Goal: Task Accomplishment & Management: Manage account settings

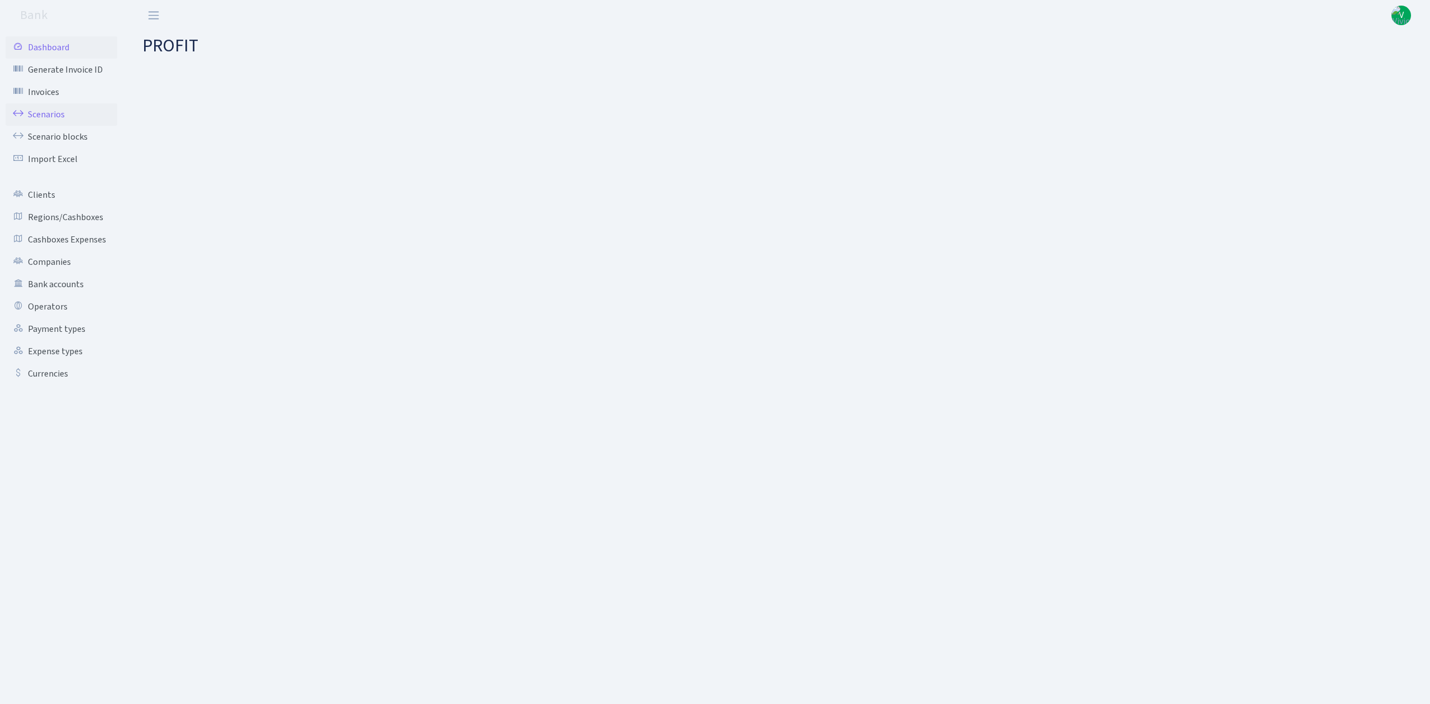
click at [59, 114] on link "Scenarios" at bounding box center [62, 114] width 112 height 22
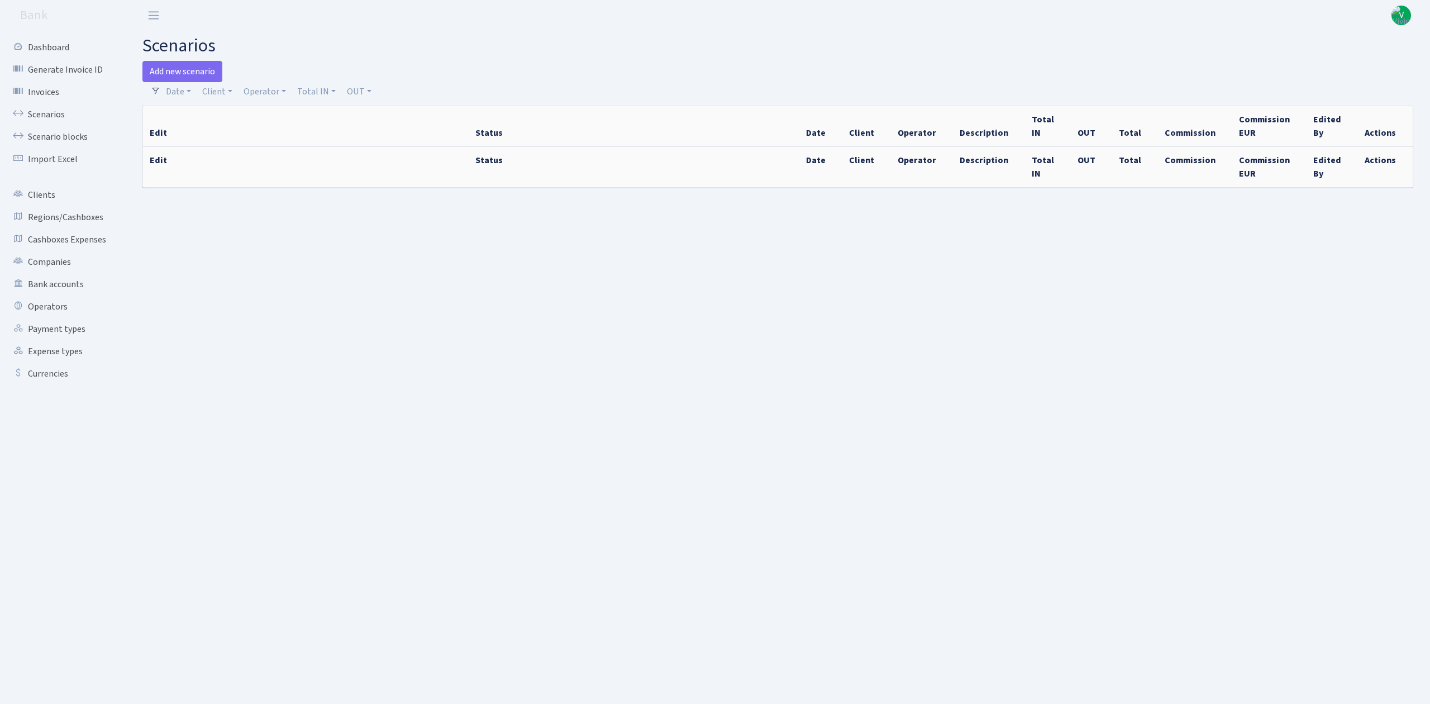
select select "100"
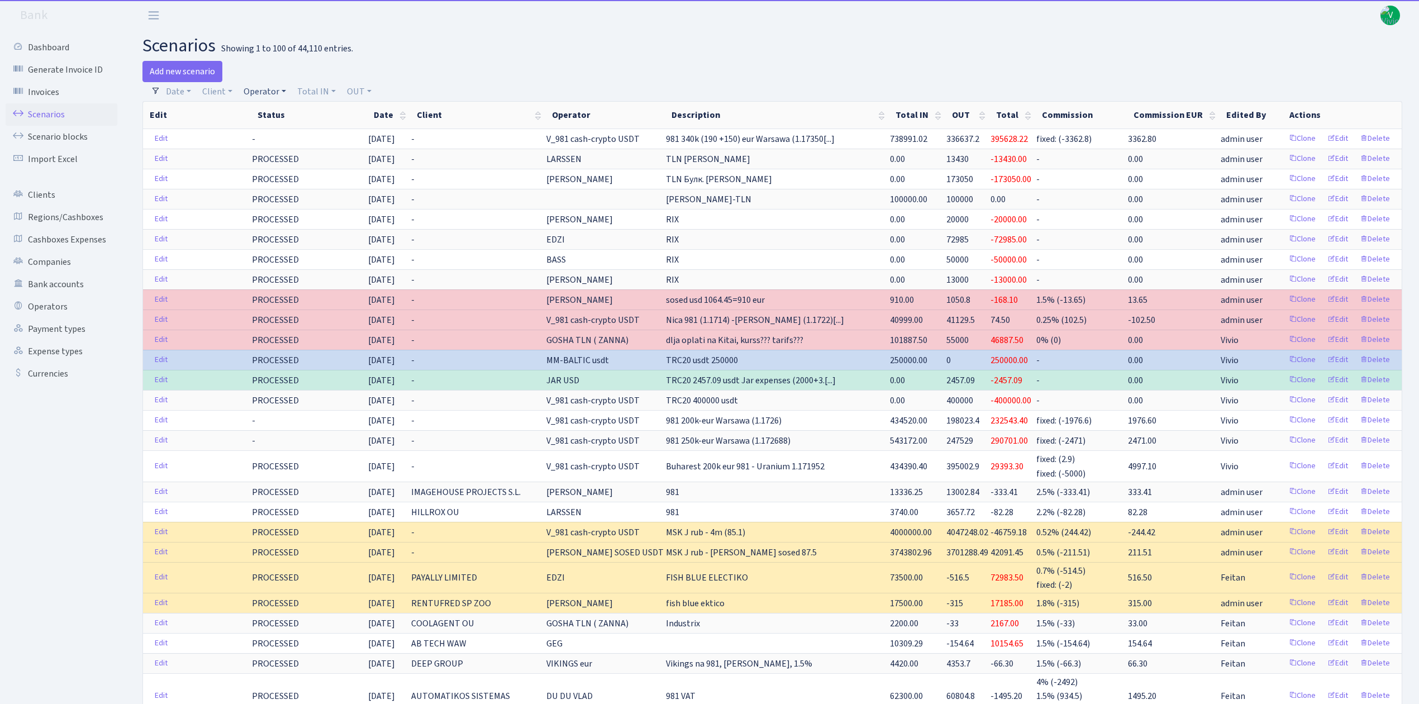
click at [262, 91] on link "Operator" at bounding box center [264, 91] width 51 height 19
click at [269, 137] on input "search" at bounding box center [284, 131] width 82 height 17
type input "981"
click at [284, 193] on li "V_981 cash-crypto USDT" at bounding box center [283, 209] width 84 height 32
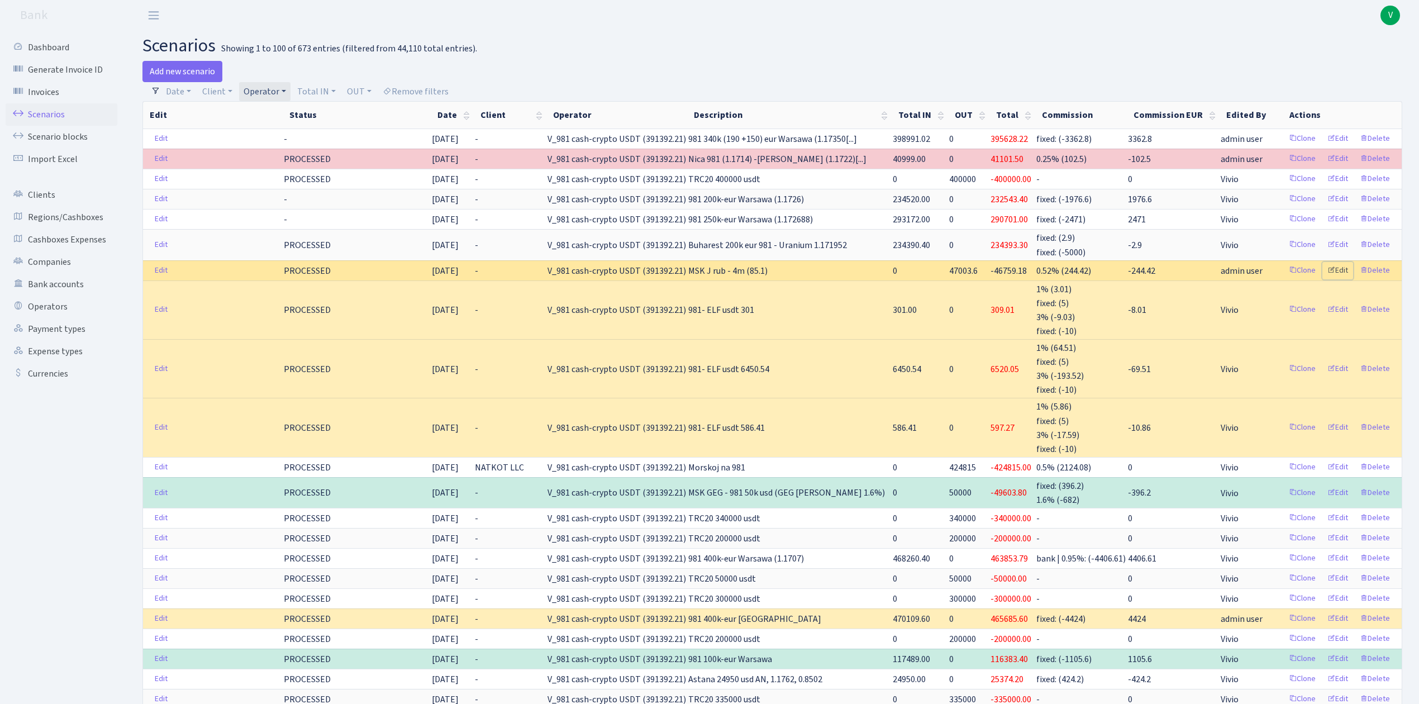
click at [1342, 273] on link "Edit" at bounding box center [1338, 270] width 31 height 17
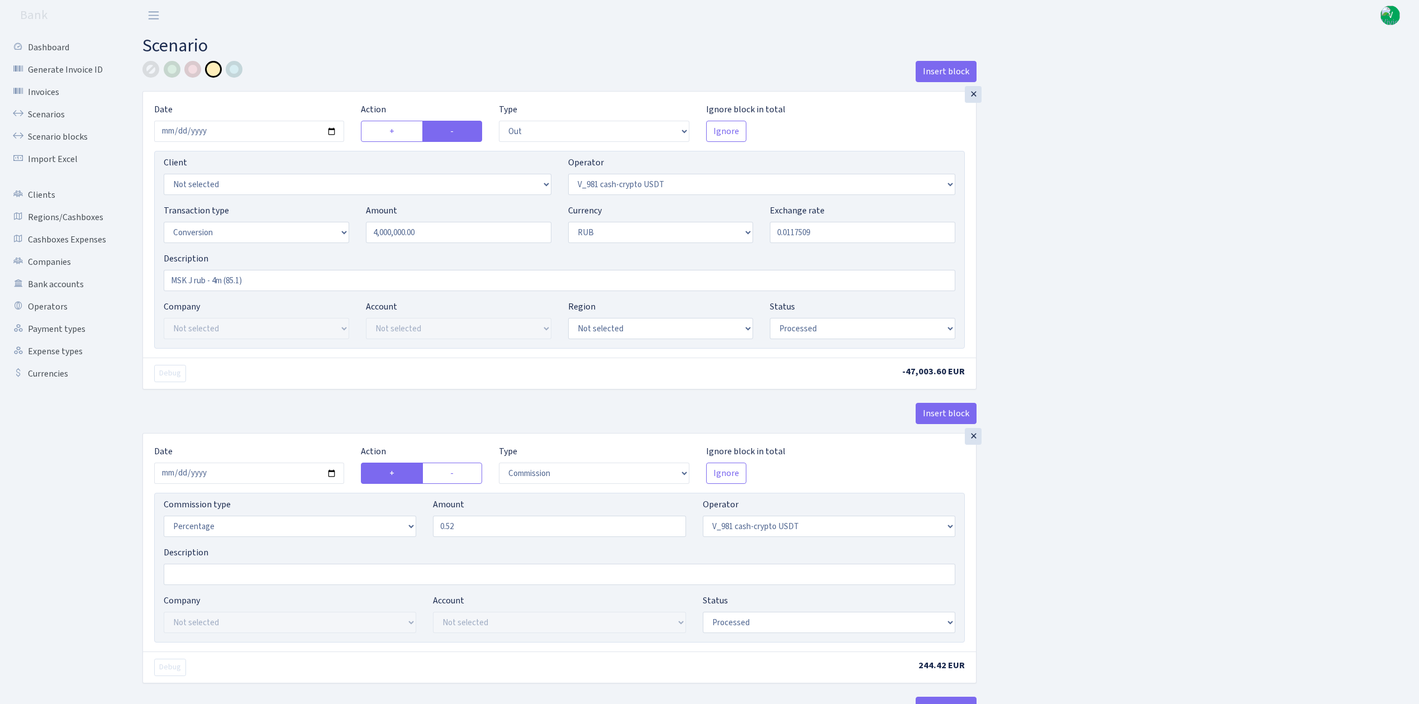
select select "out"
select select "435"
select select "15"
select select "3"
select select "processed"
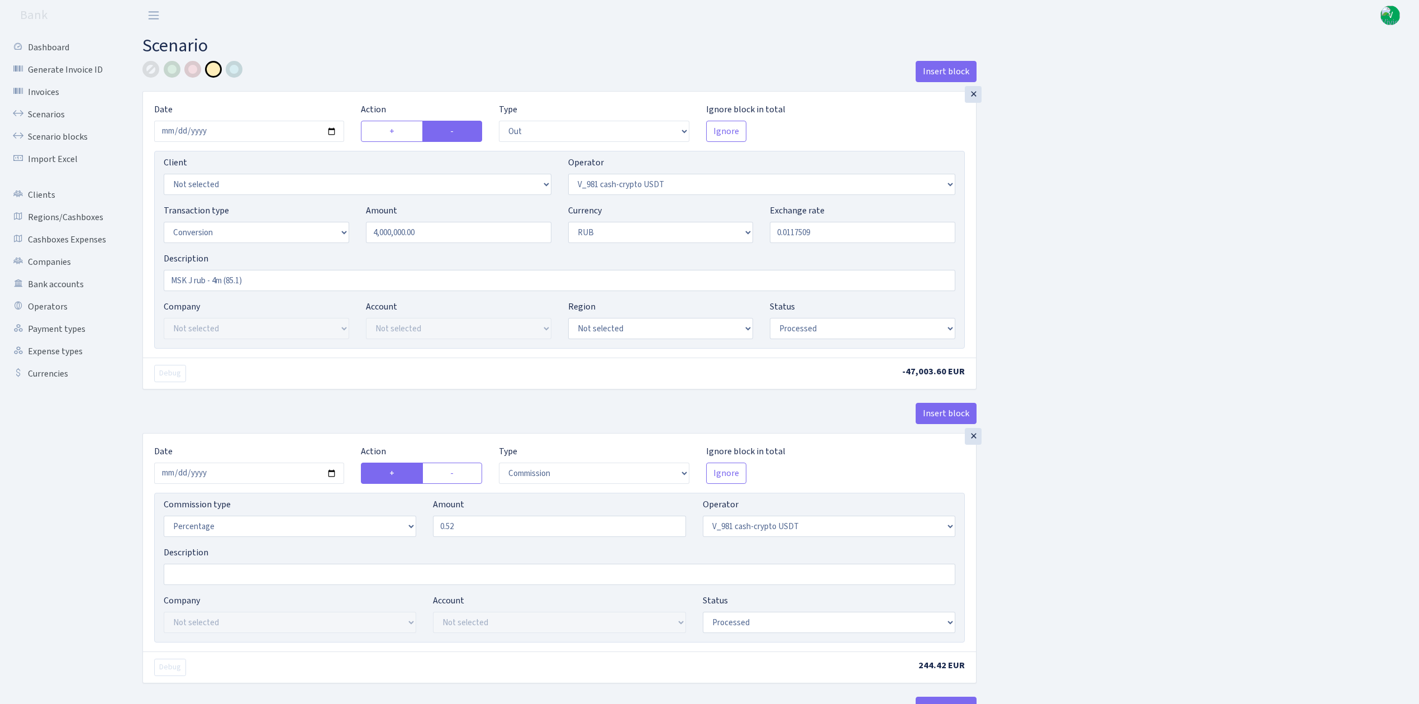
select select "commission"
select select "435"
select select "processed"
select select "out"
select select "437"
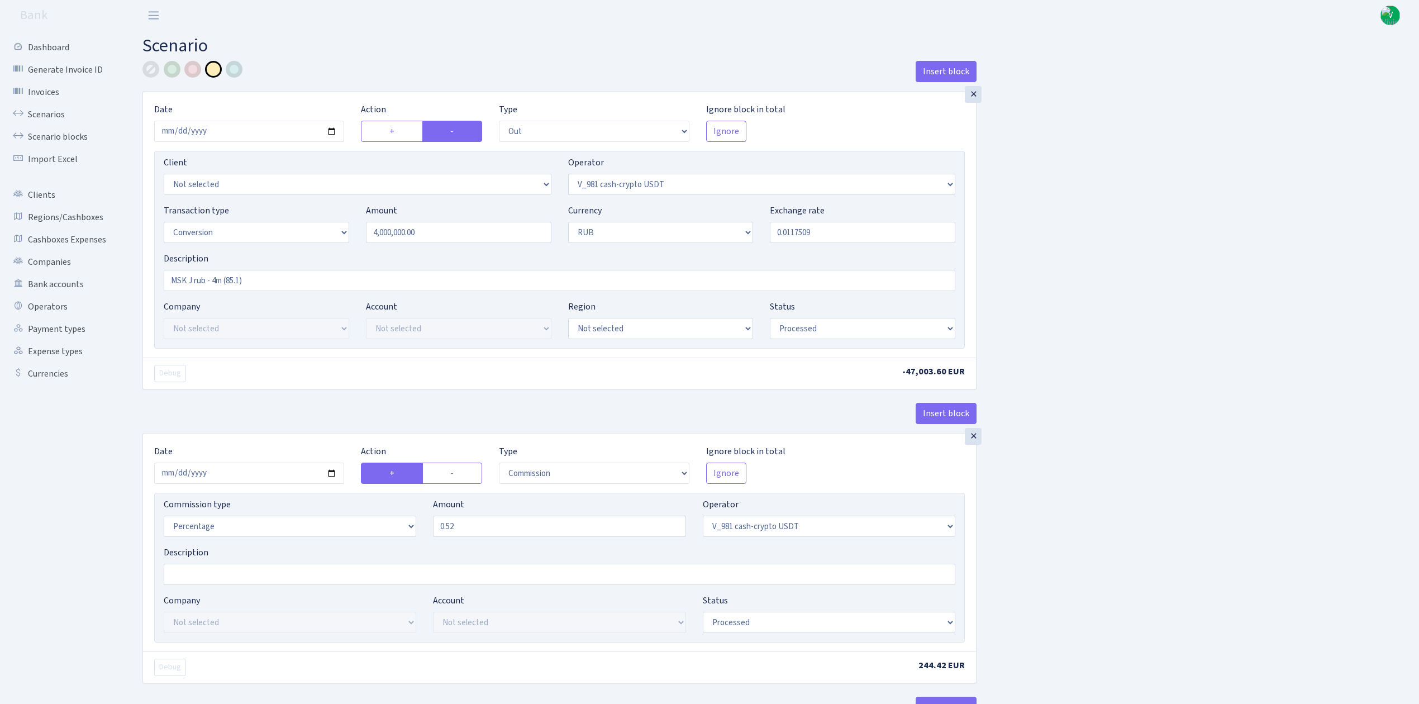
select select "1"
select select "3"
select select "20"
select select "processed"
select select "in"
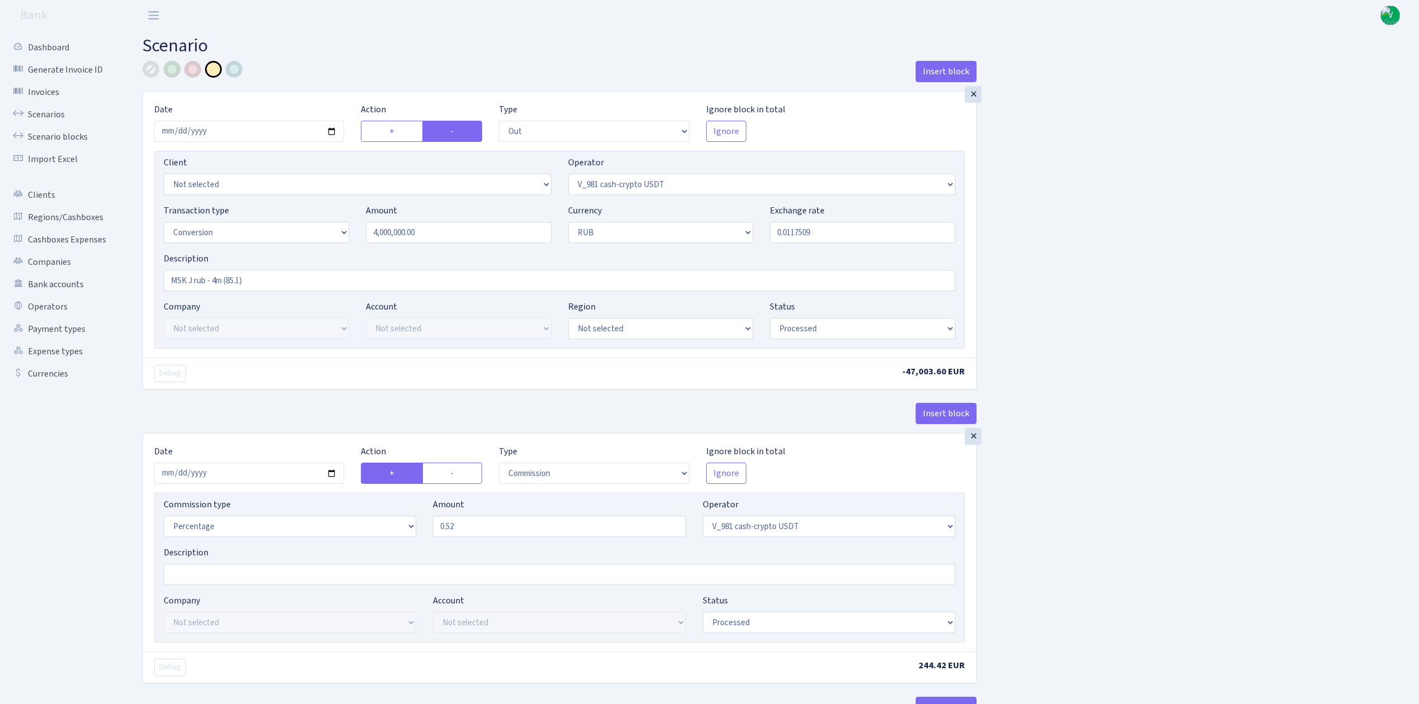
select select "437"
select select "15"
select select "3"
select select "processed"
click at [50, 114] on link "Scenarios" at bounding box center [62, 114] width 112 height 22
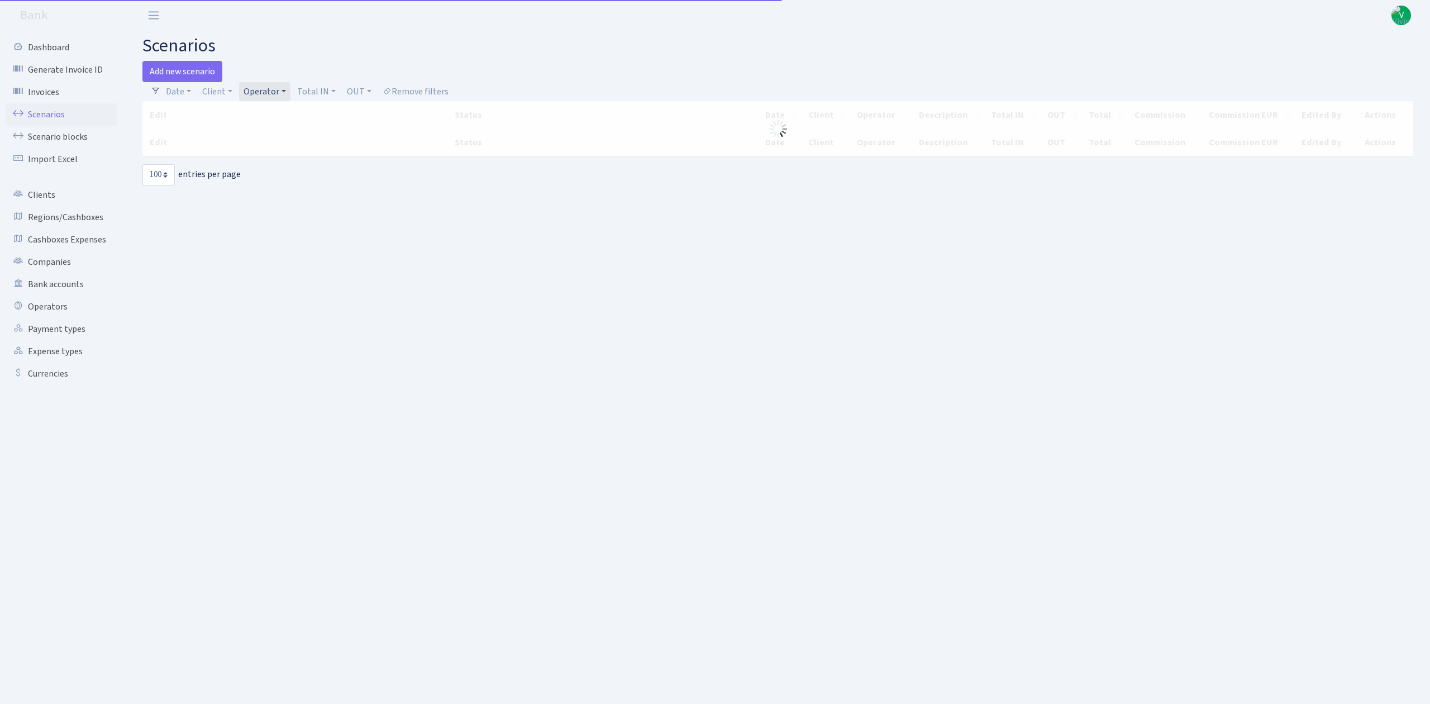
select select "100"
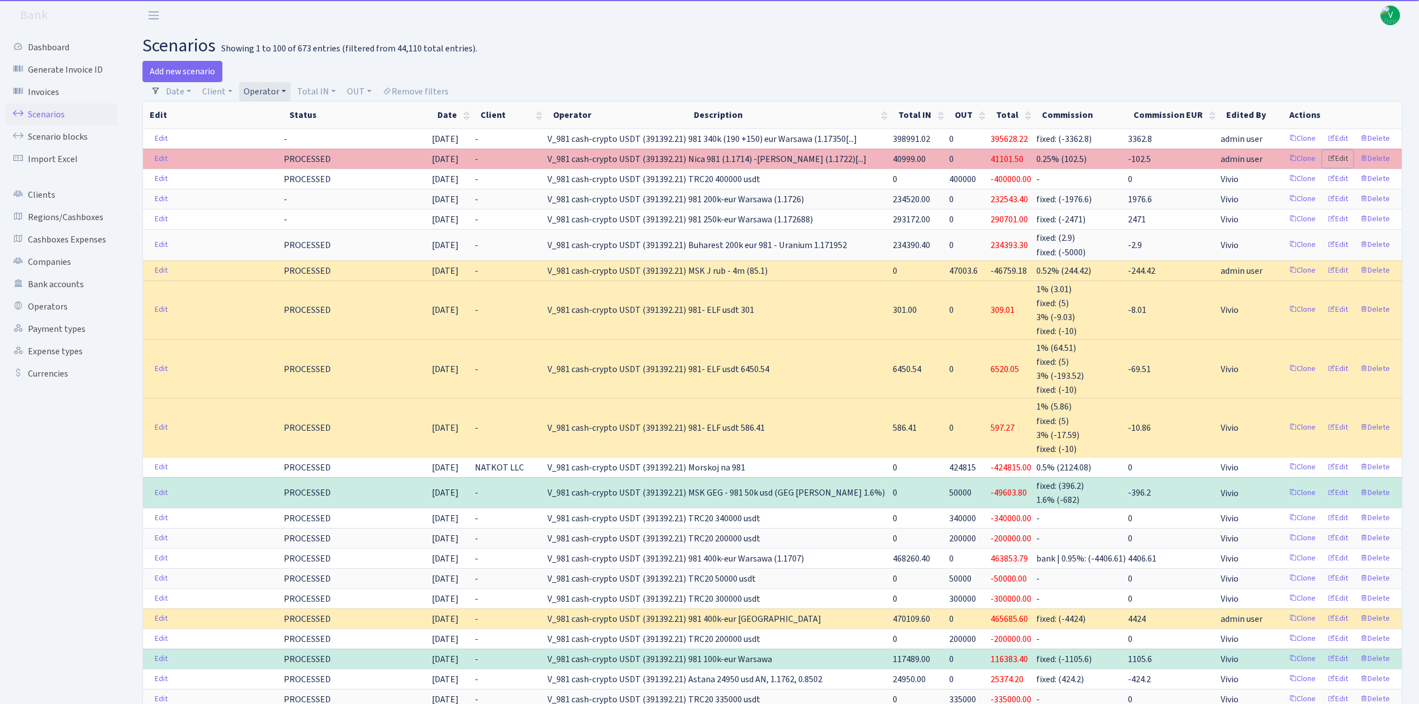
click at [1341, 155] on link "Edit" at bounding box center [1338, 158] width 31 height 17
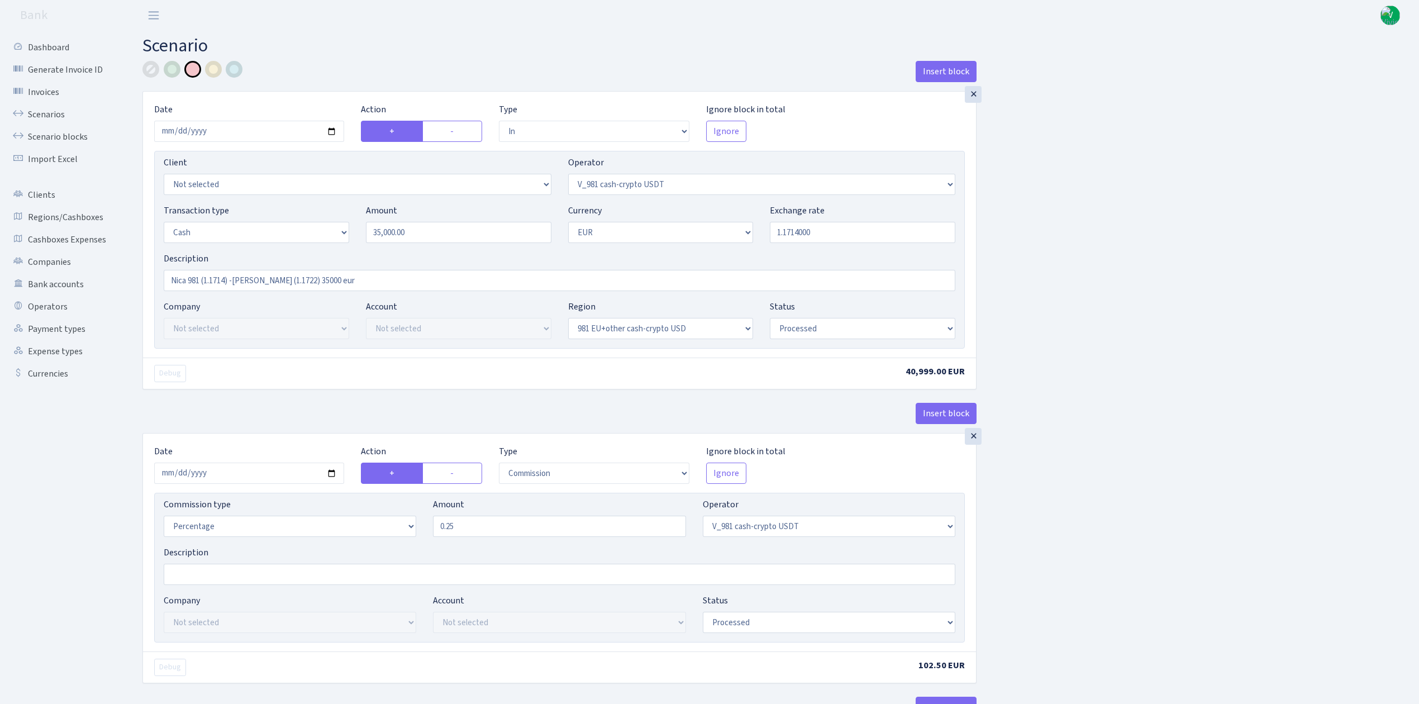
select select "in"
select select "435"
select select "1"
select select "23"
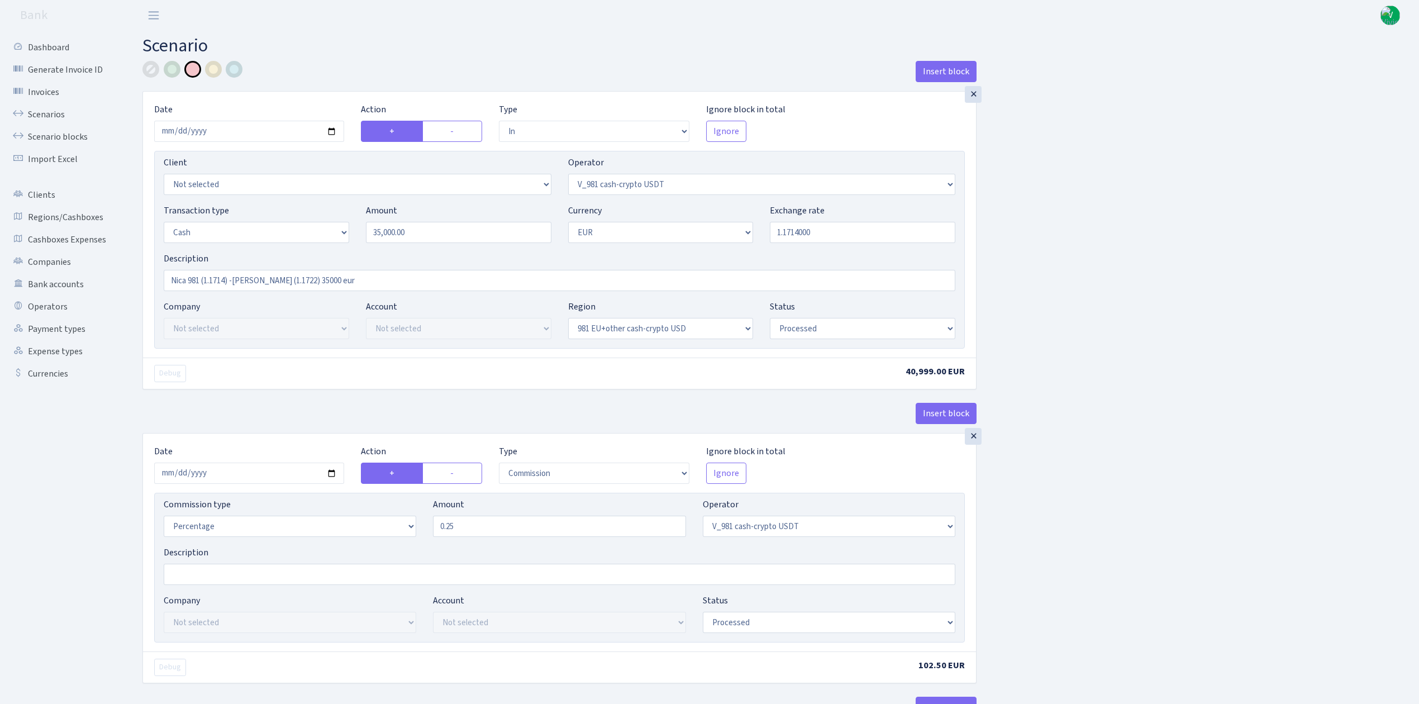
select select "processed"
select select "commission"
select select "435"
select select "processed"
select select "out"
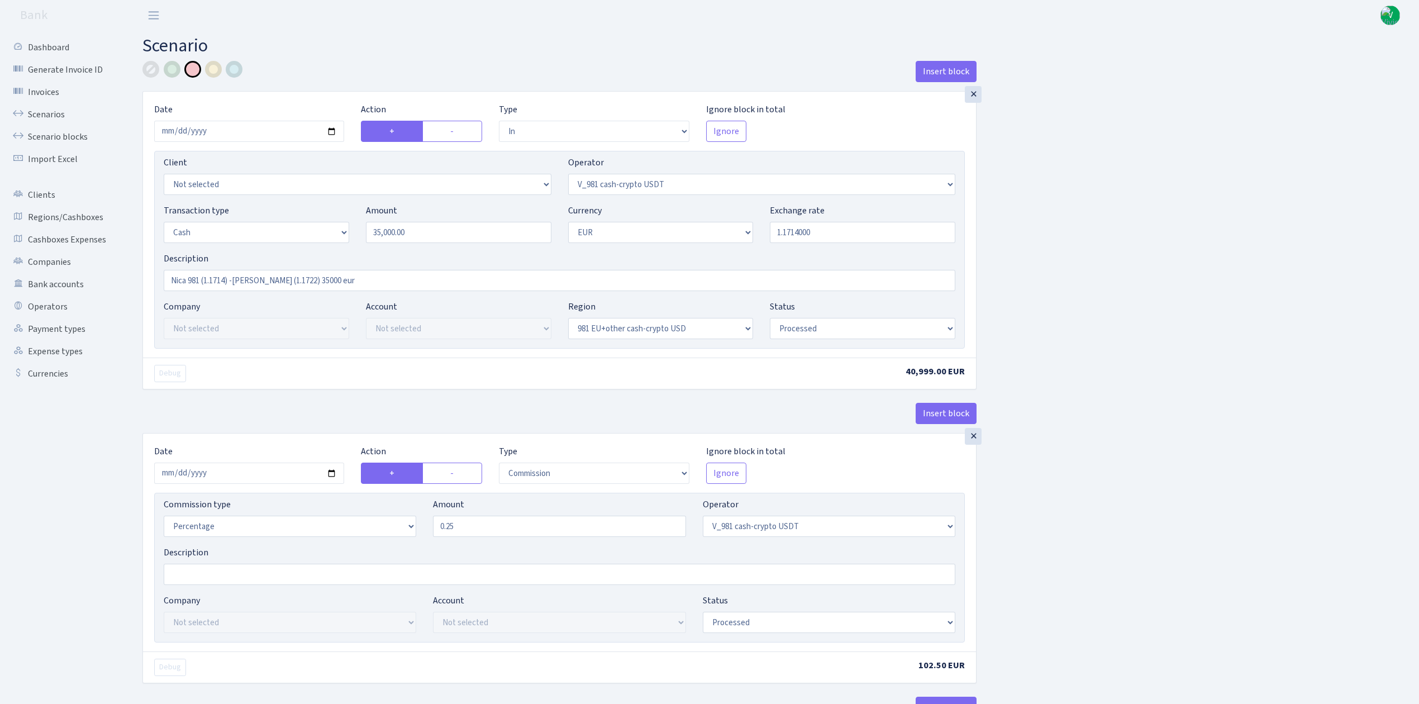
select select "457"
select select "1"
select select "23"
select select "processed"
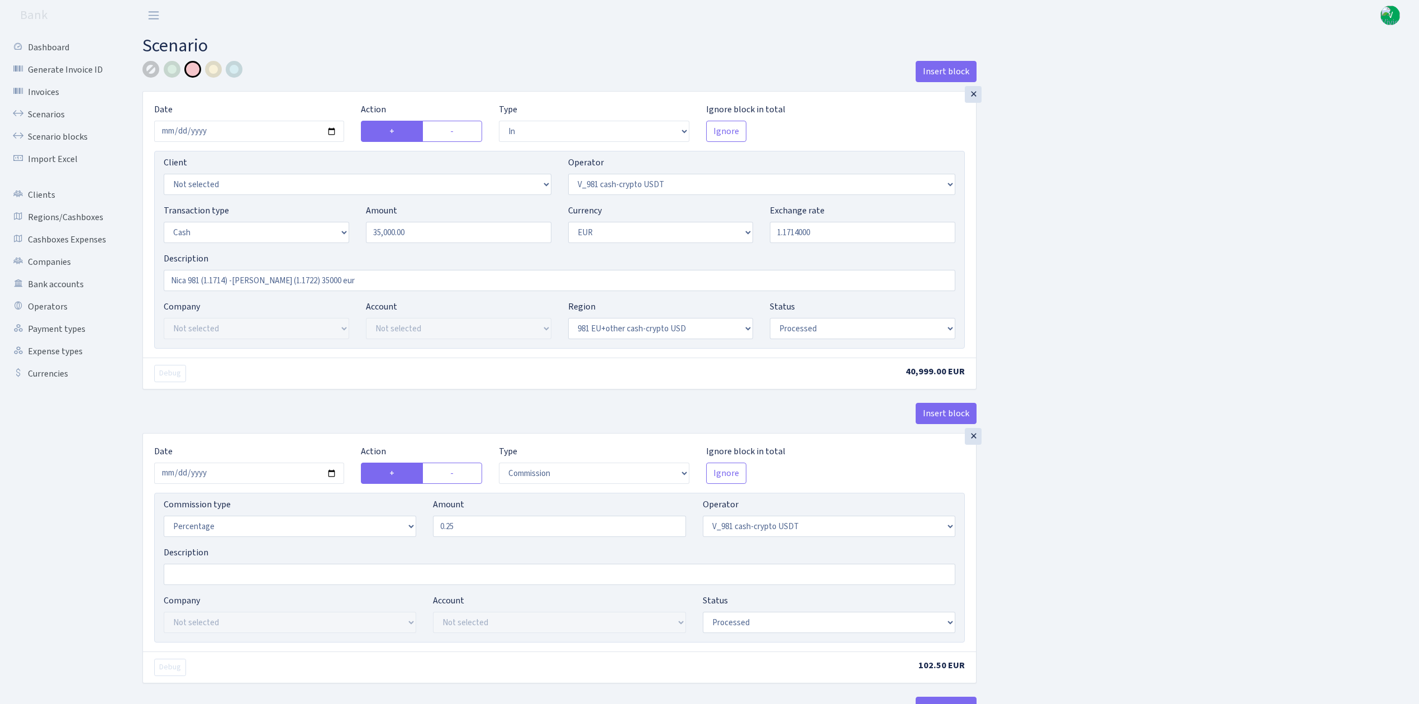
click at [150, 65] on div at bounding box center [150, 69] width 17 height 17
click at [1275, 335] on div "Insert block × Date 2025-09-13 Action + - Type --- In Out Commission Field requ…" at bounding box center [772, 590] width 1277 height 1058
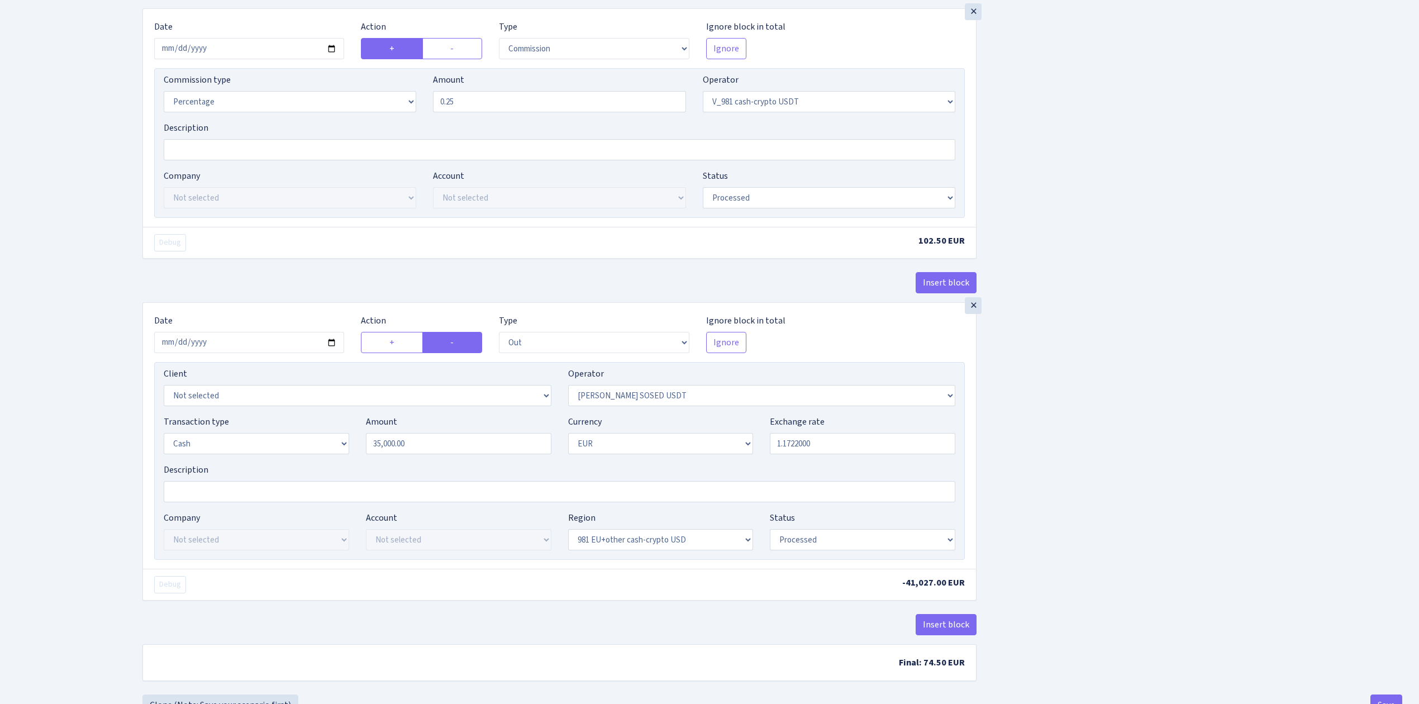
scroll to position [472, 0]
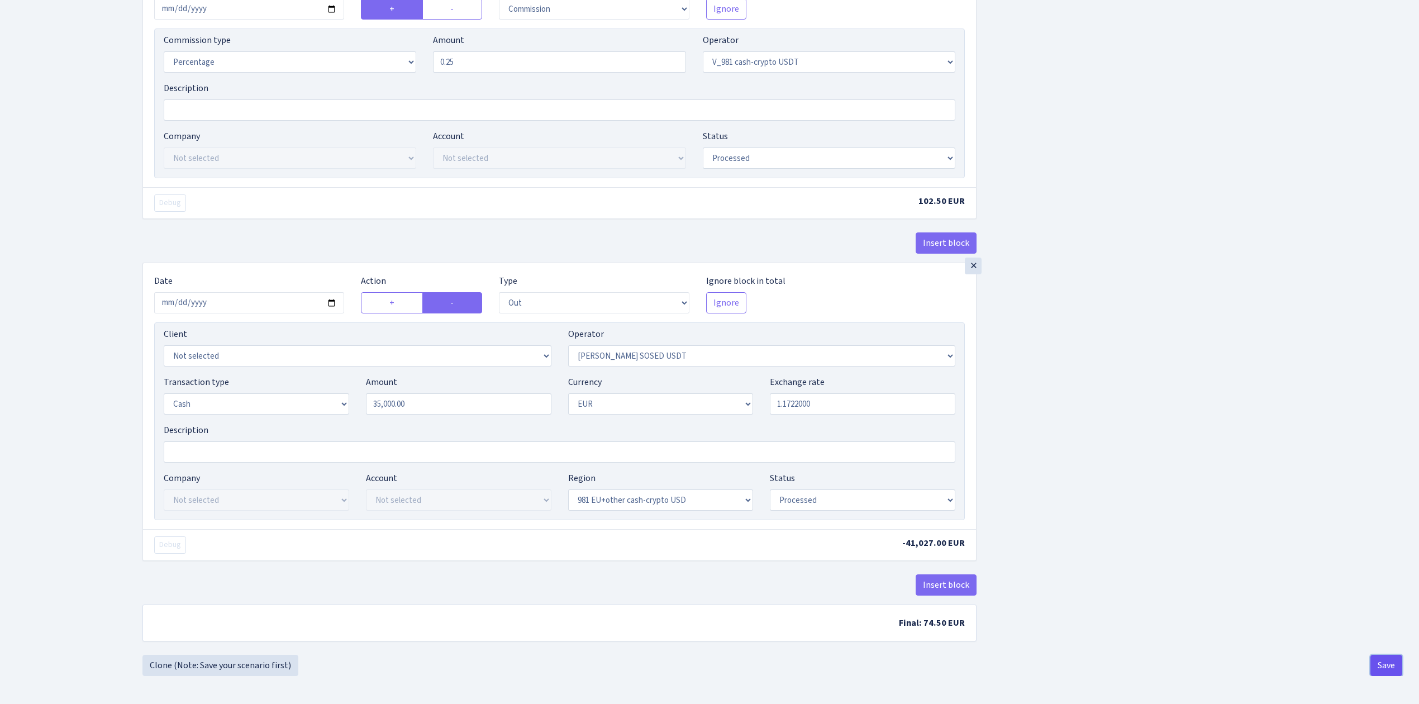
click at [1394, 658] on button "Save" at bounding box center [1387, 665] width 32 height 21
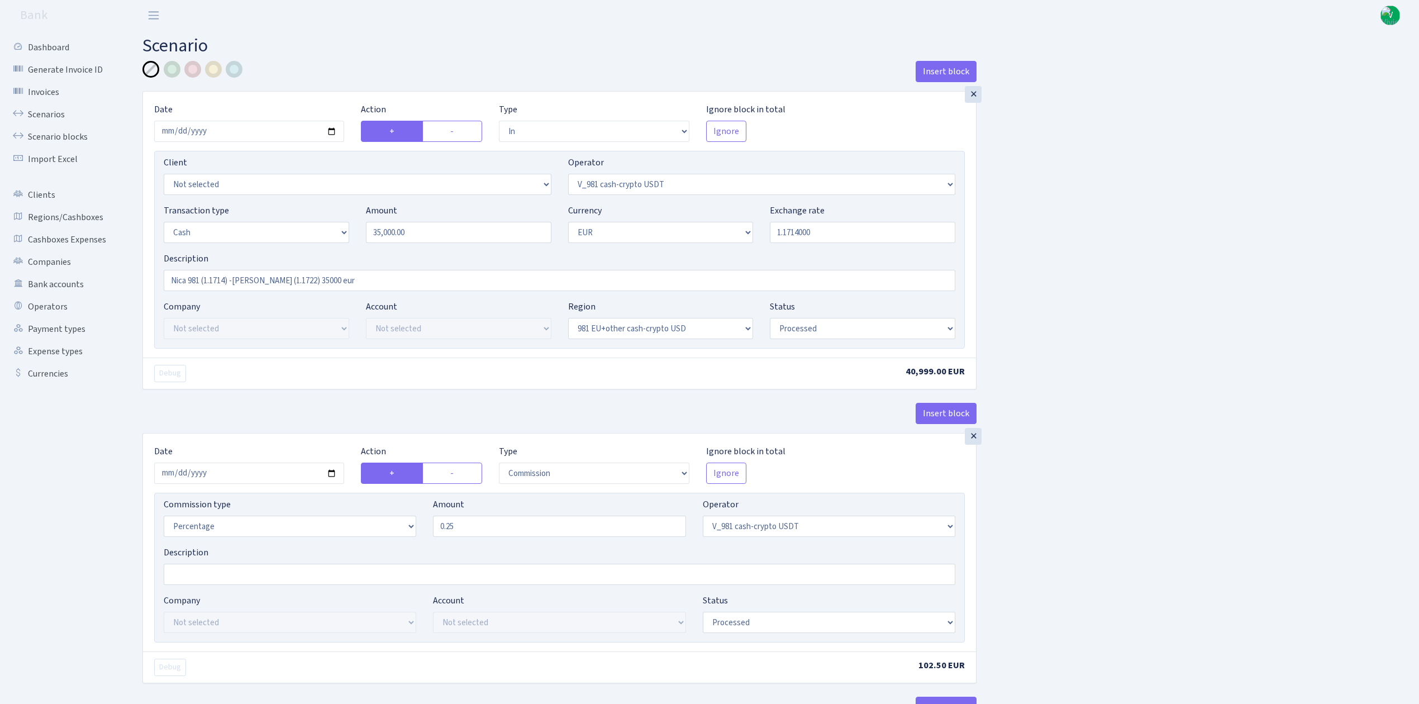
select select "in"
select select "435"
select select "1"
select select "23"
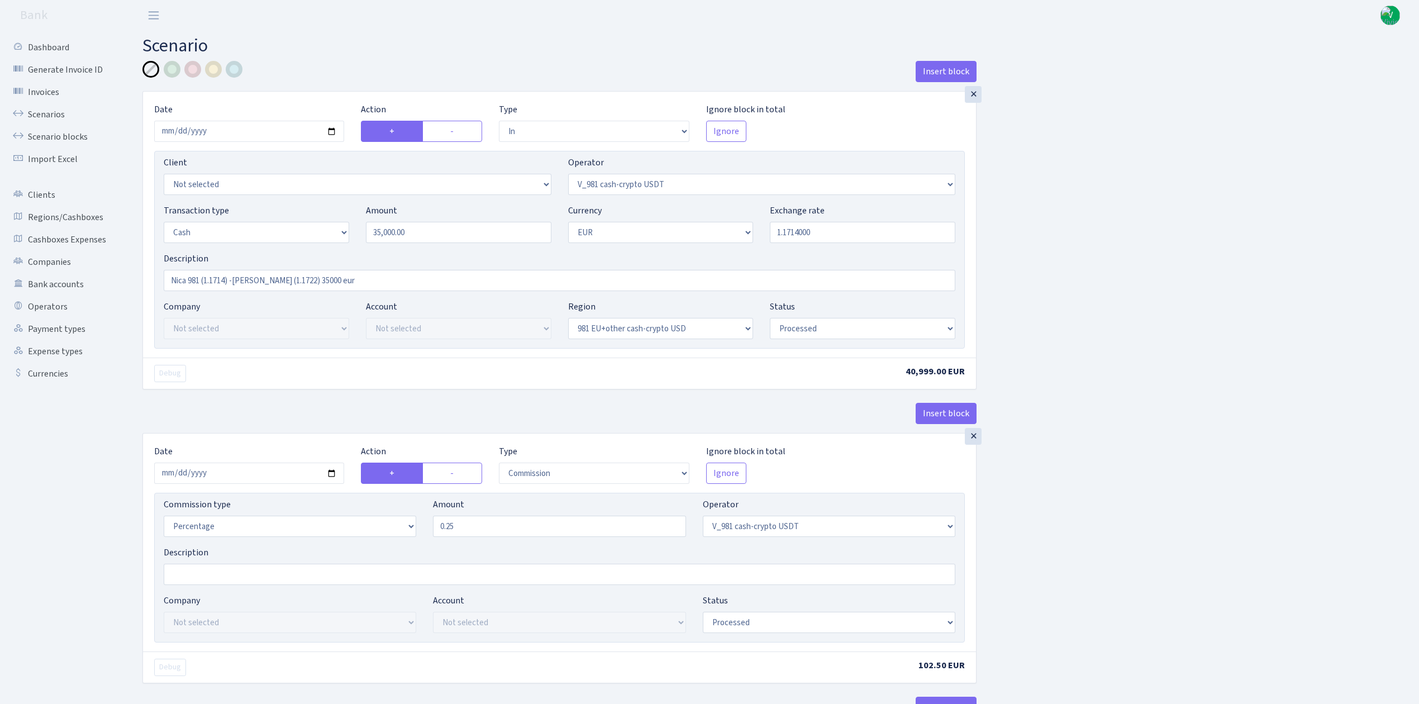
select select "processed"
select select "commission"
select select "435"
select select "processed"
select select "out"
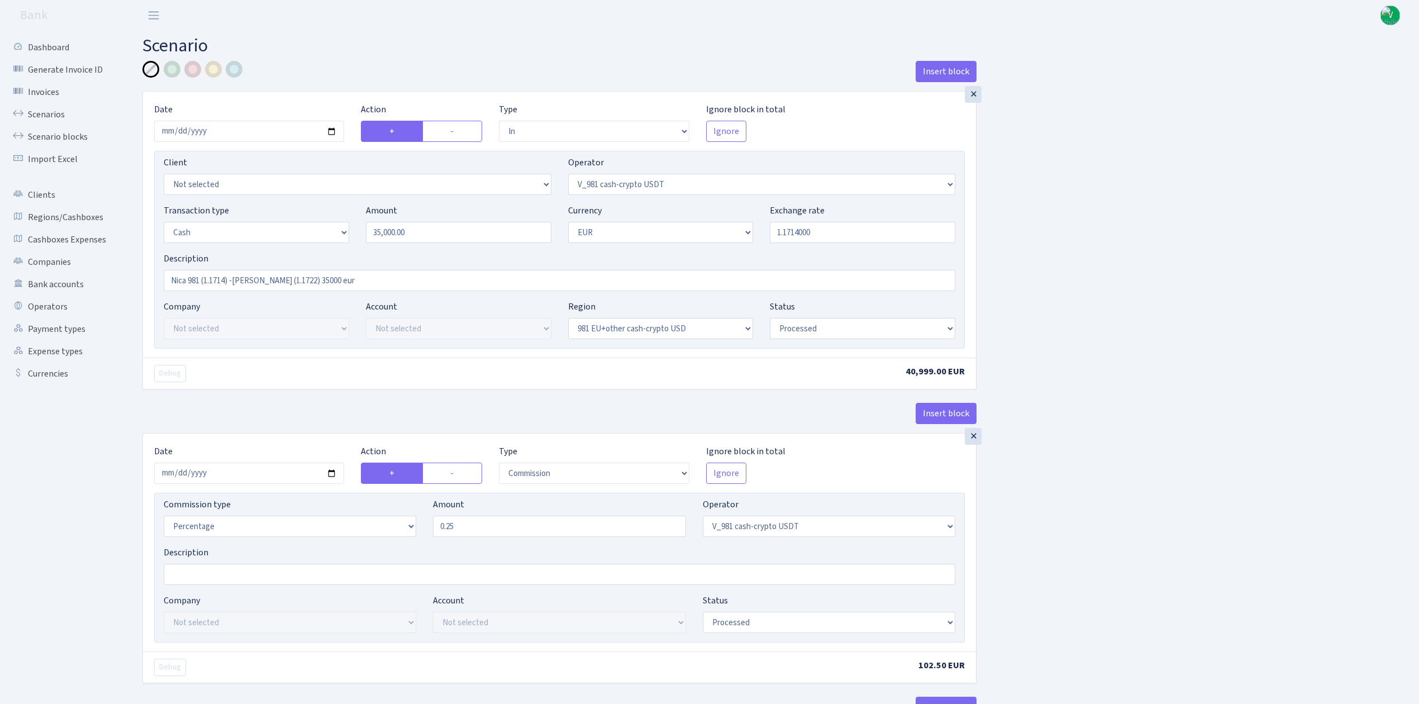
select select "457"
select select "1"
select select "23"
select select "processed"
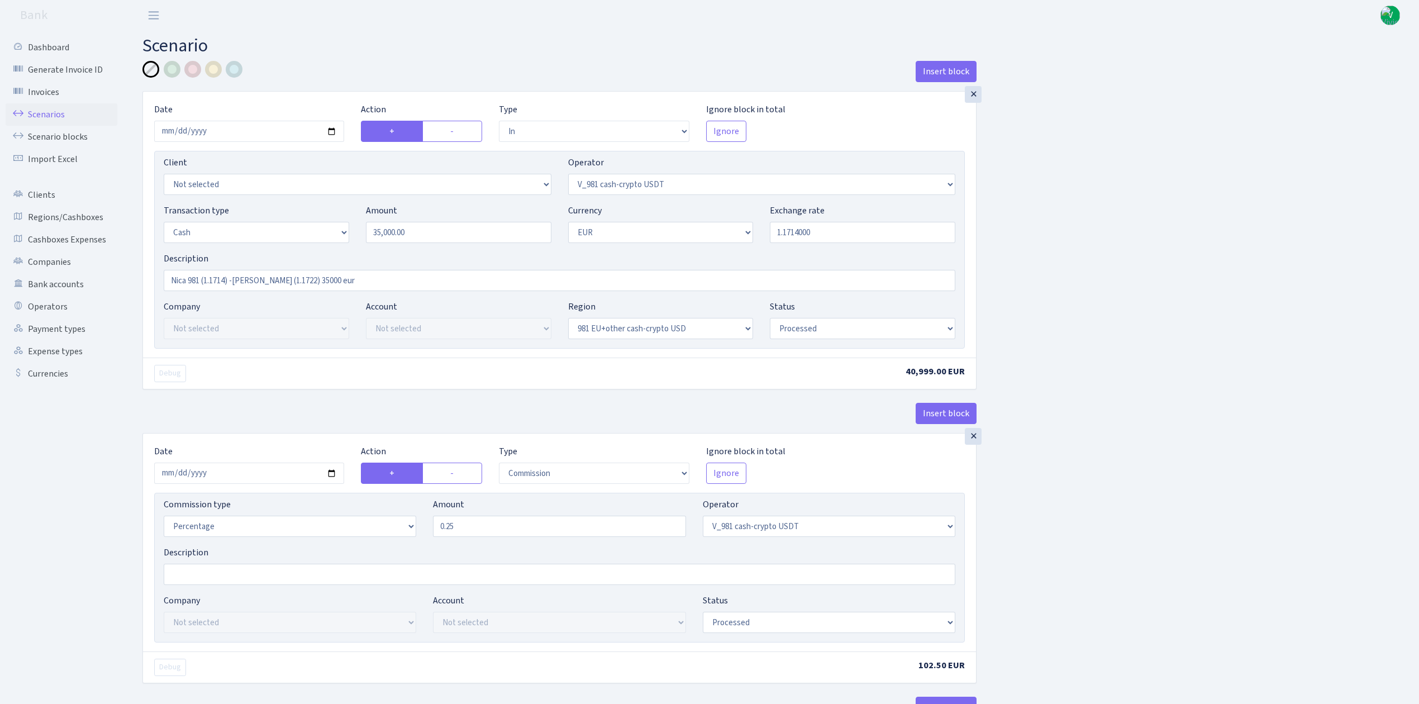
click at [45, 115] on link "Scenarios" at bounding box center [62, 114] width 112 height 22
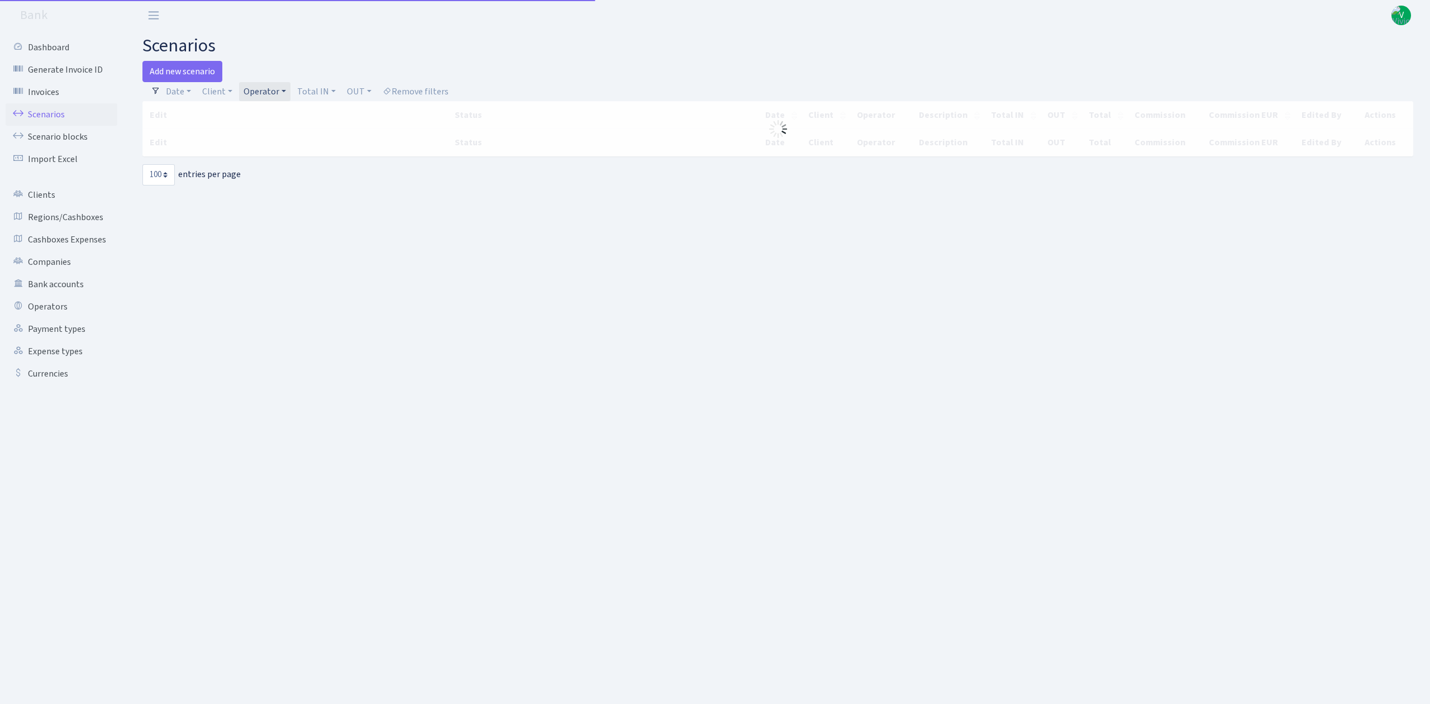
select select "100"
